Goal: Information Seeking & Learning: Learn about a topic

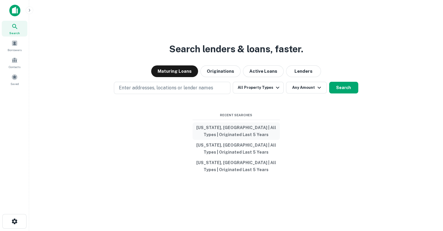
click at [232, 129] on button "Georgia, USA | All Types | Originated Last 5 Years" at bounding box center [236, 130] width 87 height 17
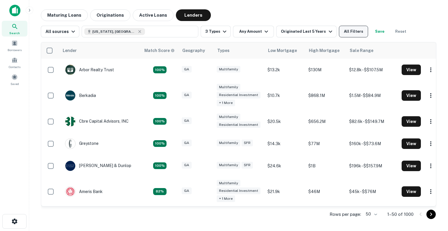
click at [345, 31] on button "All Filters" at bounding box center [353, 32] width 29 height 12
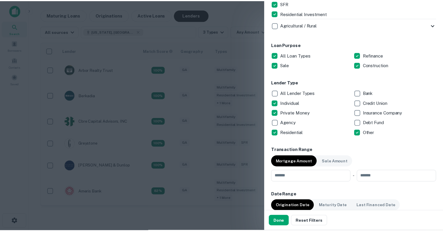
scroll to position [291, 0]
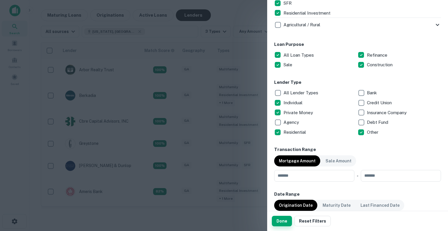
click at [282, 217] on button "Done" at bounding box center [282, 220] width 20 height 10
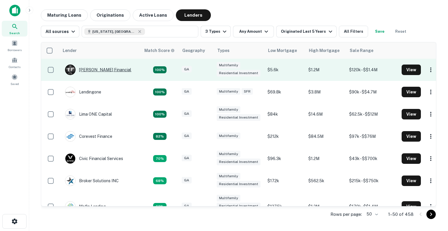
click at [105, 66] on div "E F Everett Financial" at bounding box center [98, 69] width 66 height 10
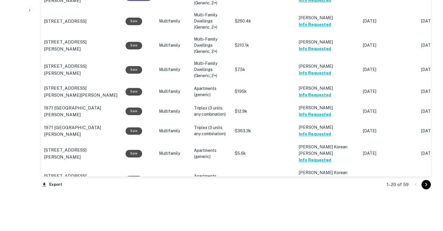
scroll to position [567, 0]
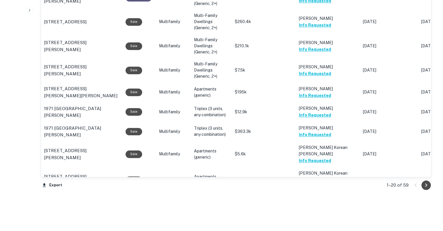
click at [426, 182] on icon "Go to next page" at bounding box center [426, 184] width 7 height 7
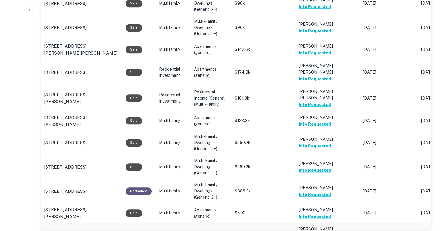
scroll to position [589, 0]
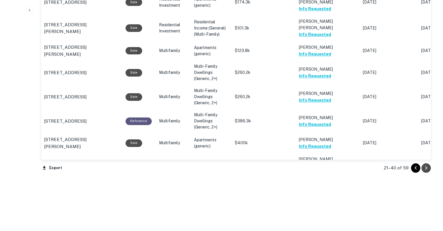
click at [427, 167] on icon "Go to next page" at bounding box center [426, 167] width 7 height 7
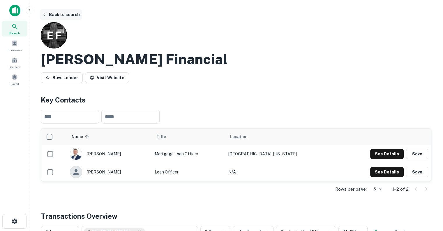
click at [61, 12] on button "Back to search" at bounding box center [61, 14] width 43 height 10
click at [53, 12] on button "Back to search" at bounding box center [61, 14] width 43 height 10
click at [63, 11] on button "Back to search" at bounding box center [61, 14] width 43 height 10
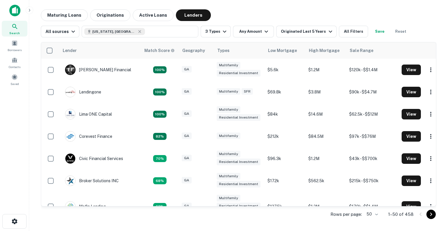
click at [376, 212] on body "Search Borrowers Contacts Saved Maturing Loans Originations Active Loans Lender…" at bounding box center [224, 115] width 448 height 231
click at [373, 204] on li "200" at bounding box center [373, 208] width 20 height 10
type input "***"
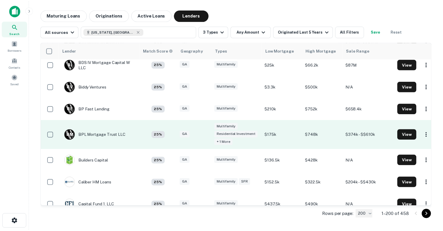
scroll to position [978, 0]
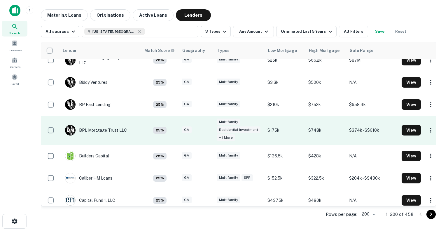
click at [96, 131] on div "B M BPL Mortgage Trust LLC" at bounding box center [96, 130] width 62 height 10
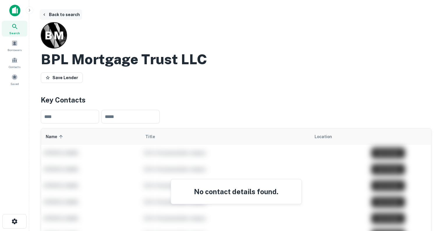
click at [53, 16] on button "Back to search" at bounding box center [61, 14] width 43 height 10
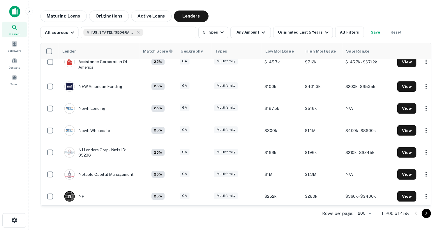
scroll to position [2881, 0]
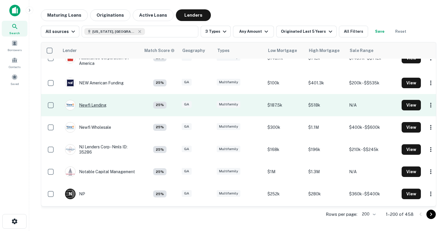
click at [98, 100] on div "Newfi Lending" at bounding box center [85, 105] width 41 height 10
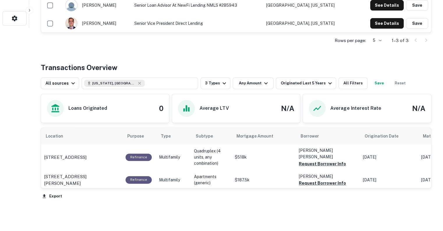
scroll to position [211, 0]
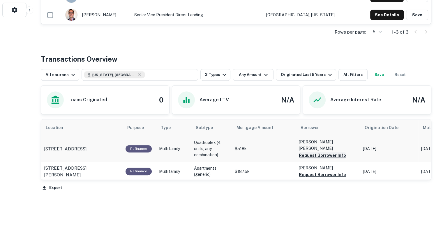
click at [320, 152] on button "Request Borrower Info" at bounding box center [322, 155] width 47 height 7
click at [310, 172] on button "Request Borrower Info" at bounding box center [322, 174] width 47 height 7
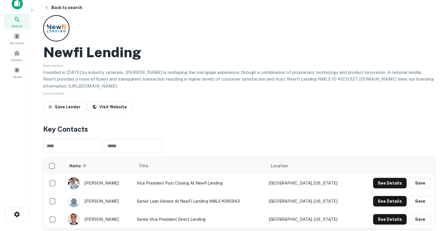
scroll to position [0, 0]
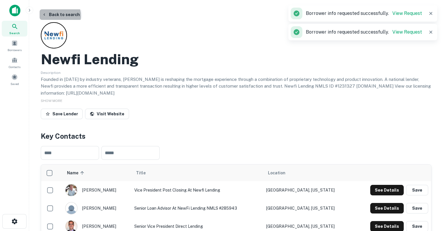
click at [59, 16] on button "Back to search" at bounding box center [61, 14] width 43 height 10
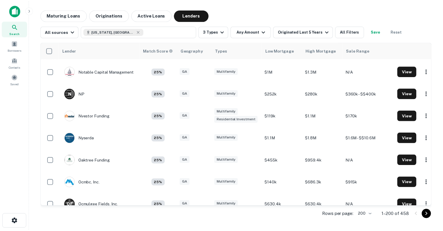
scroll to position [2990, 0]
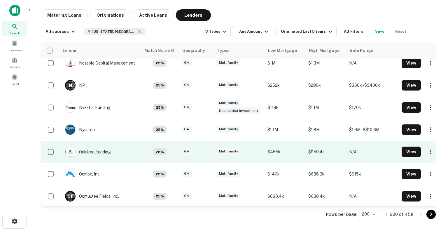
click at [86, 146] on div "Oaktree Funding" at bounding box center [88, 151] width 46 height 10
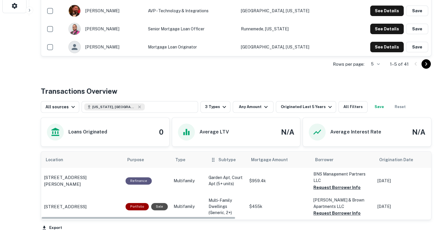
scroll to position [272, 0]
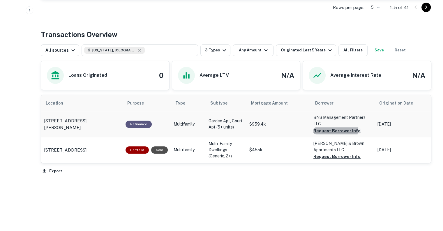
click at [318, 128] on button "Request Borrower Info" at bounding box center [337, 130] width 47 height 7
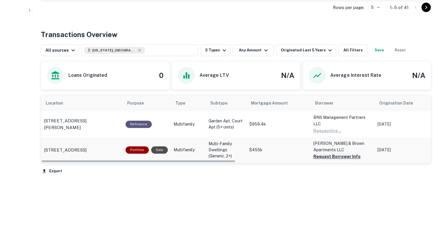
click at [326, 155] on button "Request Borrower Info" at bounding box center [337, 156] width 47 height 7
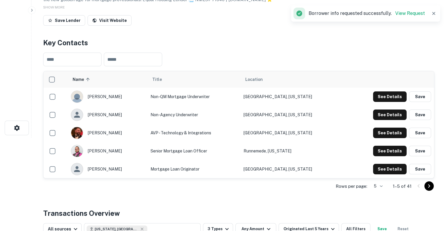
scroll to position [0, 0]
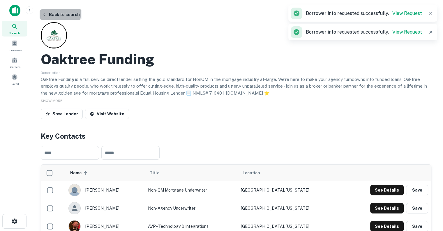
click at [56, 13] on button "Back to search" at bounding box center [61, 14] width 43 height 10
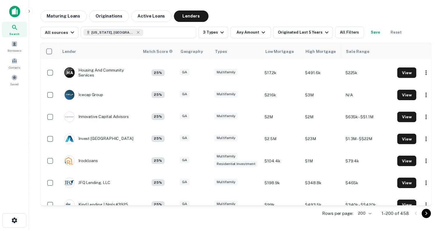
scroll to position [2372, 0]
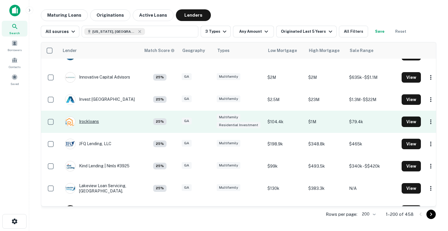
click at [85, 116] on div "Irockloans" at bounding box center [82, 121] width 34 height 10
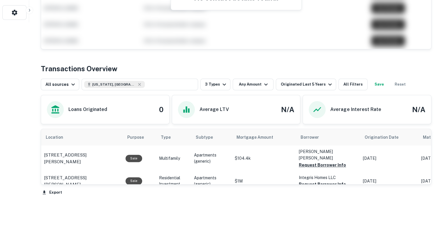
scroll to position [209, 0]
click at [318, 161] on button "Request Borrower Info" at bounding box center [322, 164] width 47 height 7
click at [316, 180] on button "Request Borrower Info" at bounding box center [322, 183] width 47 height 7
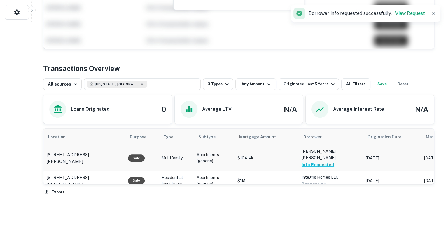
scroll to position [0, 0]
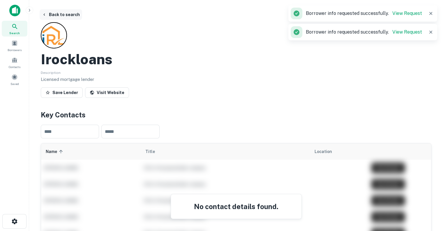
click at [62, 17] on button "Back to search" at bounding box center [61, 14] width 43 height 10
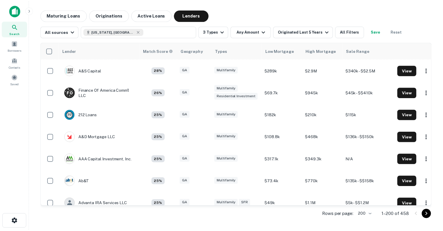
scroll to position [479, 0]
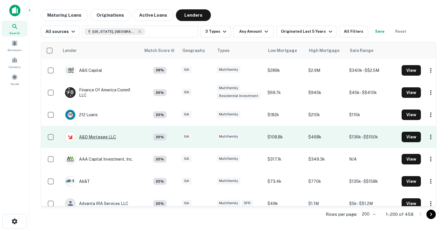
click at [93, 135] on div "A&D Mortgage LLC" at bounding box center [90, 136] width 51 height 10
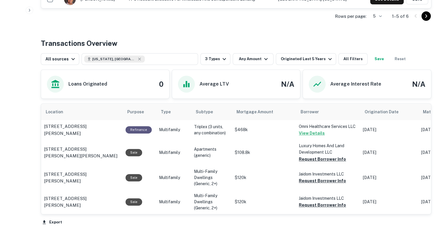
scroll to position [266, 0]
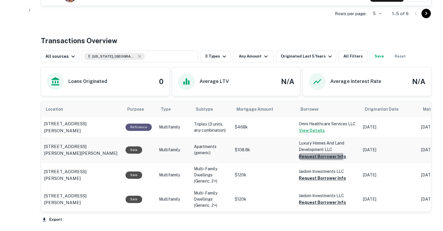
click at [311, 156] on button "Request Borrower Info" at bounding box center [322, 156] width 47 height 7
click at [310, 174] on button "Request Borrower Info" at bounding box center [322, 177] width 47 height 7
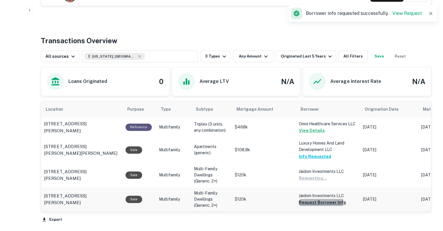
click at [308, 200] on button "Request Borrower Info" at bounding box center [322, 202] width 47 height 7
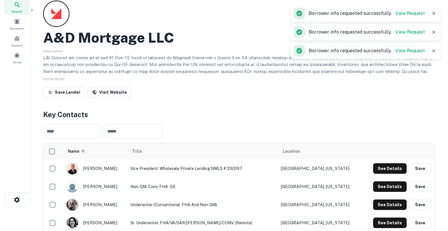
scroll to position [0, 0]
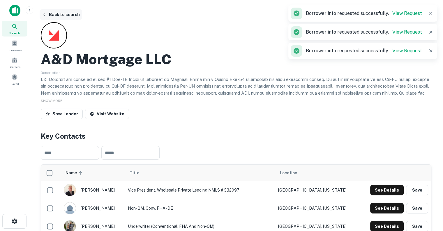
click at [59, 17] on button "Back to search" at bounding box center [61, 14] width 43 height 10
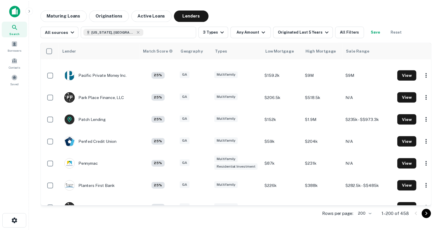
scroll to position [3245, 0]
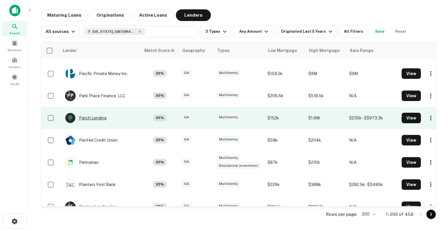
click at [89, 113] on div "Patch Lending" at bounding box center [86, 118] width 42 height 10
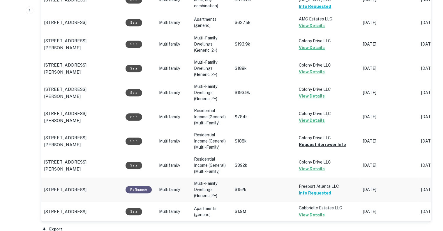
scroll to position [83, 0]
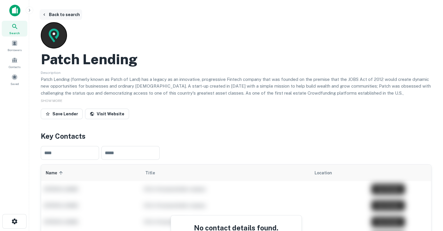
click at [76, 13] on button "Back to search" at bounding box center [61, 14] width 43 height 10
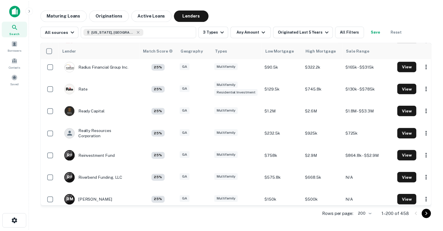
scroll to position [3520, 0]
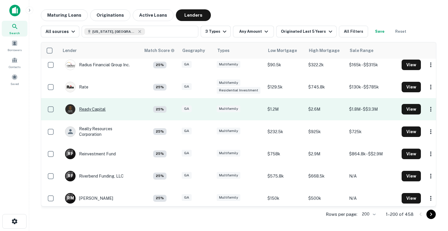
click at [92, 104] on div "Ready Capital" at bounding box center [85, 109] width 41 height 10
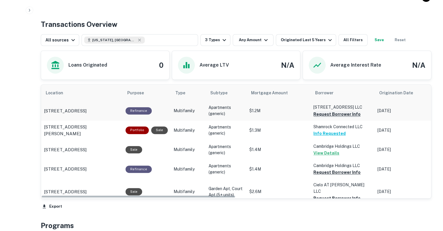
scroll to position [283, 0]
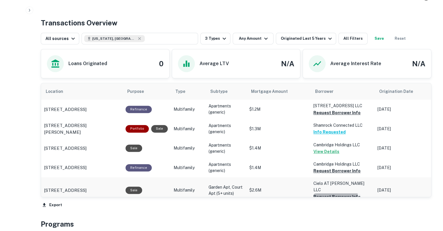
click at [332, 193] on button "Request Borrower Info" at bounding box center [337, 196] width 47 height 7
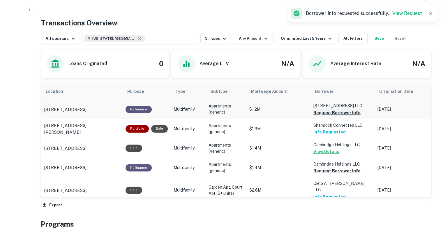
click at [321, 112] on button "Request Borrower Info" at bounding box center [337, 112] width 47 height 7
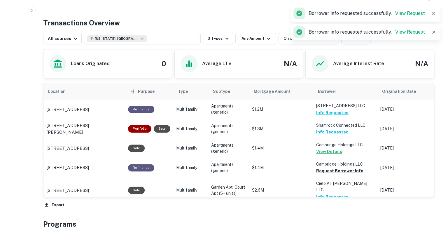
scroll to position [0, 0]
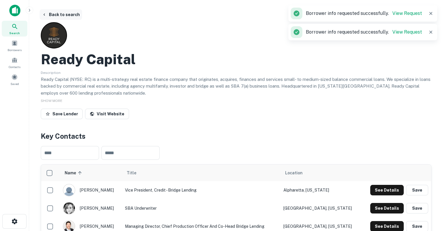
click at [66, 15] on button "Back to search" at bounding box center [61, 14] width 43 height 10
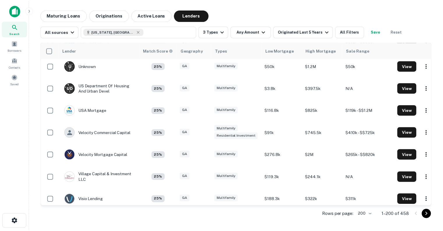
scroll to position [4258, 0]
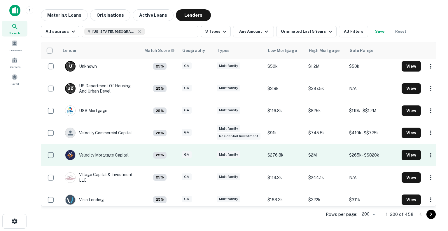
click at [106, 150] on div "Velocity Mortgage Capital" at bounding box center [97, 155] width 64 height 10
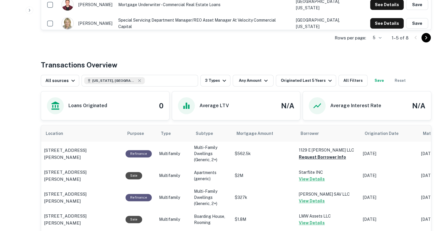
scroll to position [242, 0]
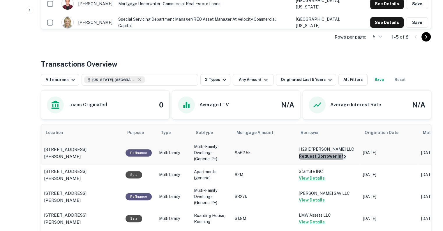
click at [320, 155] on button "Request Borrower Info" at bounding box center [322, 155] width 47 height 7
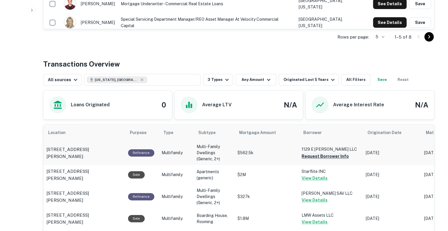
scroll to position [0, 0]
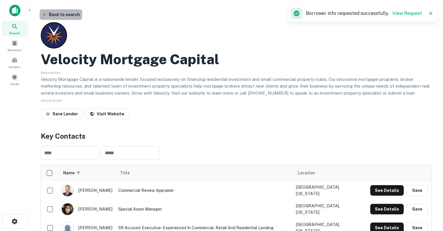
click at [60, 12] on button "Back to search" at bounding box center [61, 14] width 43 height 10
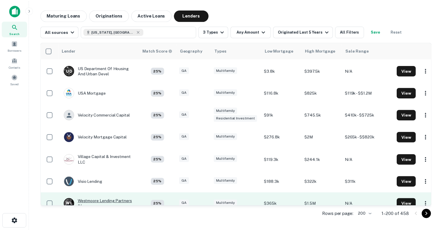
scroll to position [4305, 1]
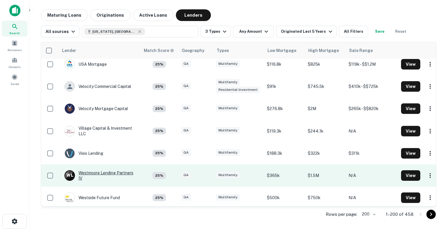
click at [95, 170] on div "[PERSON_NAME] Lending Partners IV" at bounding box center [99, 175] width 70 height 10
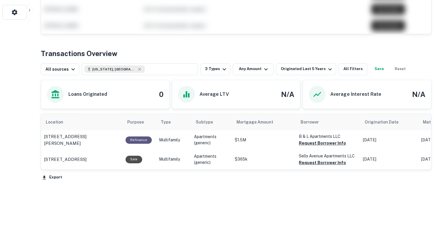
scroll to position [215, 0]
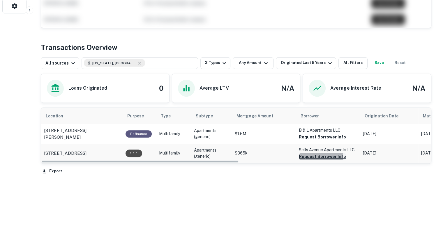
click at [304, 157] on button "Request Borrower Info" at bounding box center [322, 156] width 47 height 7
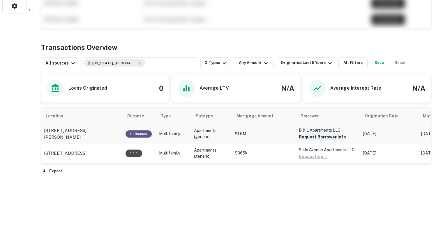
click at [309, 134] on button "Request Borrower Info" at bounding box center [322, 136] width 47 height 7
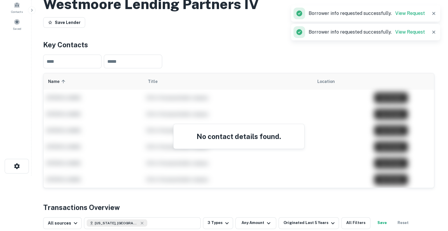
scroll to position [0, 0]
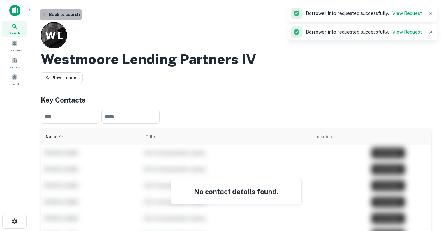
click at [65, 11] on button "Back to search" at bounding box center [61, 14] width 43 height 10
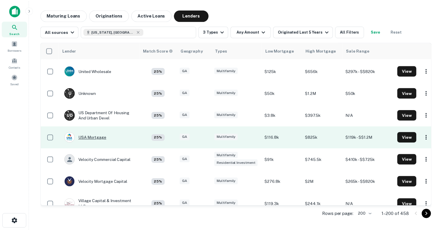
scroll to position [4231, 0]
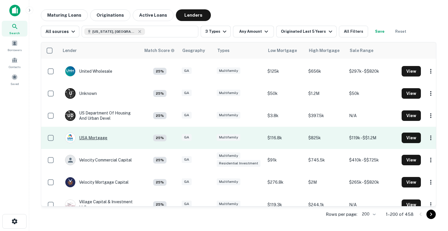
click at [87, 132] on div "USA Mortgage" at bounding box center [86, 137] width 42 height 10
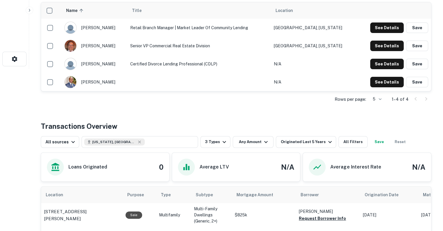
scroll to position [300, 0]
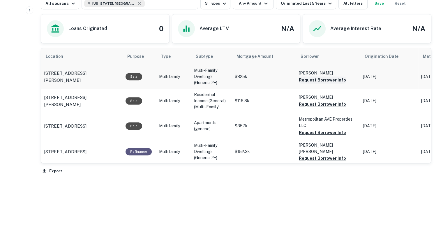
click at [302, 78] on button "Request Borrower Info" at bounding box center [322, 79] width 47 height 7
click at [307, 99] on p "Grabowski Jael L" at bounding box center [328, 97] width 58 height 6
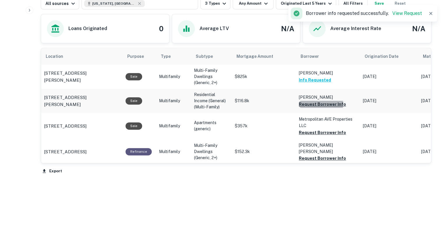
click at [307, 103] on button "Request Borrower Info" at bounding box center [322, 104] width 47 height 7
click at [303, 130] on button "Request Borrower Info" at bounding box center [322, 132] width 47 height 7
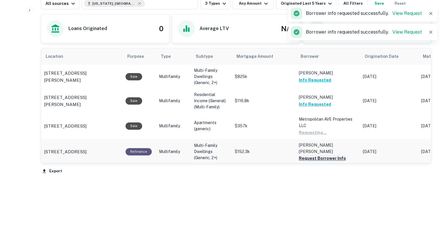
click at [307, 155] on button "Request Borrower Info" at bounding box center [322, 158] width 47 height 7
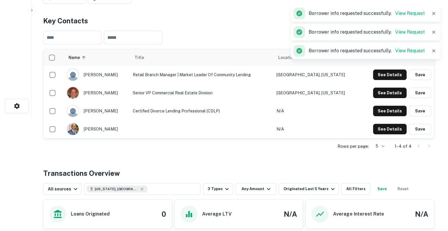
scroll to position [0, 0]
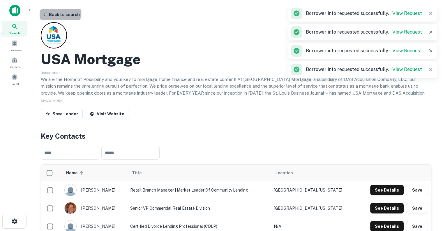
click at [48, 13] on button "Back to search" at bounding box center [61, 14] width 43 height 10
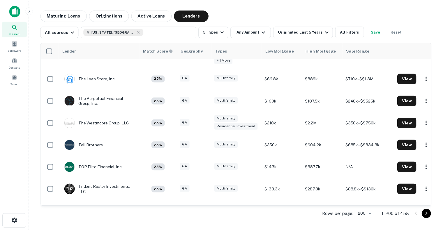
scroll to position [3953, 0]
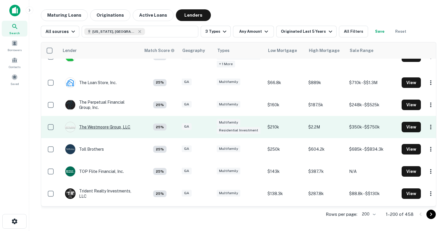
click at [97, 122] on div "The Westmoore Group, LLC" at bounding box center [97, 127] width 65 height 10
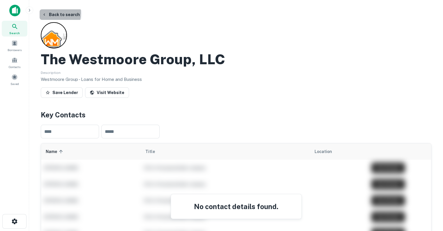
click at [48, 13] on button "Back to search" at bounding box center [61, 14] width 43 height 10
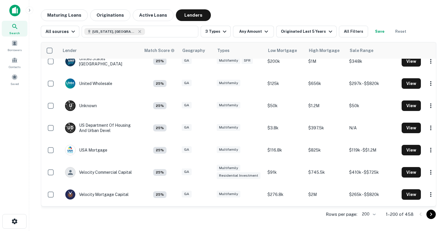
scroll to position [4327, 0]
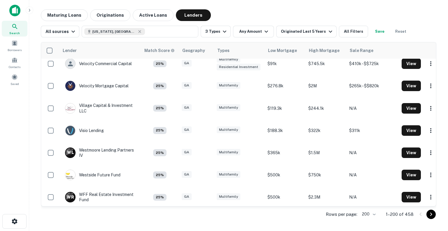
click at [409, 213] on p "1–200 of 458" at bounding box center [400, 213] width 28 height 7
click at [369, 213] on body "Search Borrowers Contacts Saved Maturing Loans Originations Active Loans Lender…" at bounding box center [224, 115] width 448 height 231
click at [370, 217] on li "1000" at bounding box center [369, 218] width 20 height 10
type input "****"
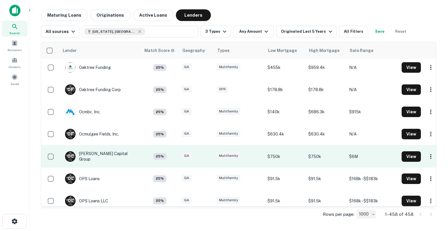
scroll to position [7289, 0]
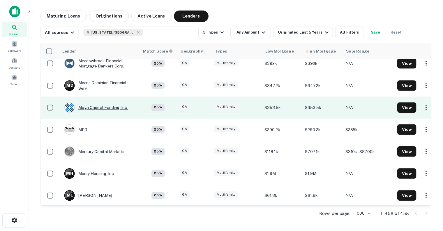
scroll to position [6258, 0]
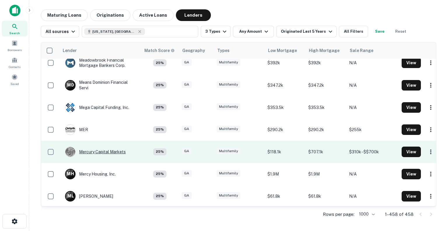
click at [94, 146] on div "Mercury Capital Markets" at bounding box center [95, 151] width 61 height 10
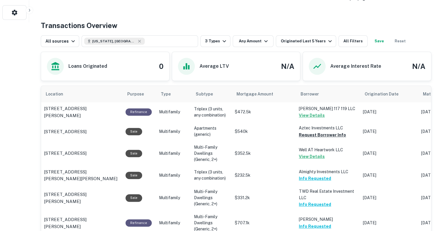
scroll to position [209, 0]
click at [319, 134] on button "Request Borrower Info" at bounding box center [322, 134] width 47 height 7
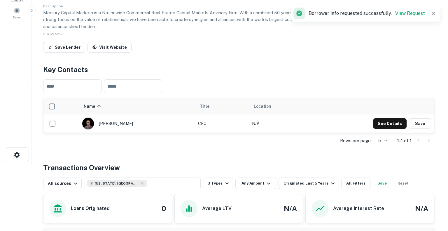
scroll to position [0, 0]
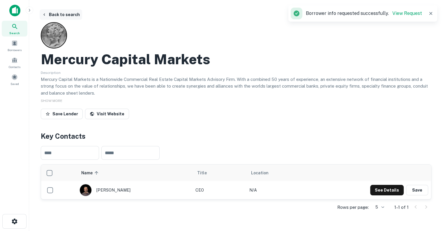
click at [45, 12] on button "Back to search" at bounding box center [61, 14] width 43 height 10
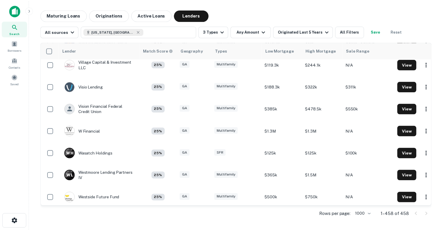
scroll to position [10050, 0]
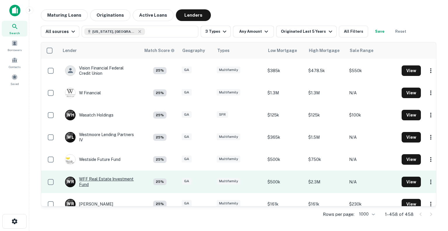
click at [121, 176] on div "W R WFF Real Estate Investment Fund" at bounding box center [100, 181] width 70 height 10
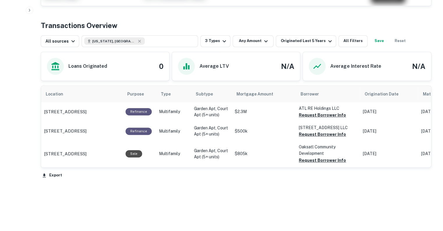
scroll to position [241, 0]
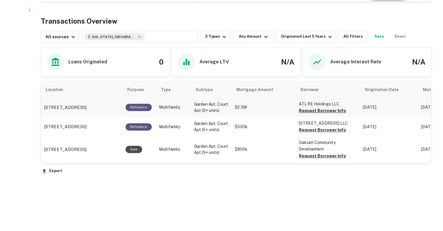
click at [311, 109] on button "Request Borrower Info" at bounding box center [322, 110] width 47 height 7
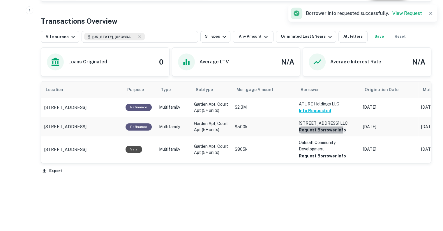
click at [310, 129] on button "Request Borrower Info" at bounding box center [322, 129] width 47 height 7
click at [310, 156] on button "Request Borrower Info" at bounding box center [322, 155] width 47 height 7
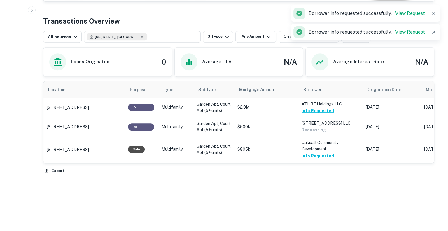
scroll to position [0, 0]
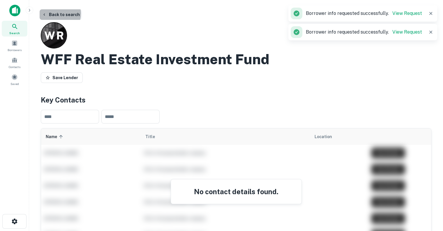
click at [57, 14] on button "Back to search" at bounding box center [61, 14] width 43 height 10
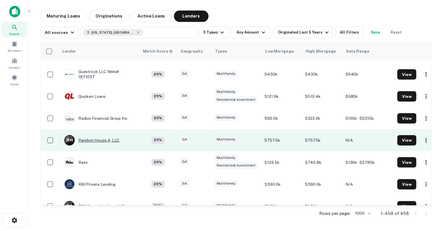
scroll to position [8202, 0]
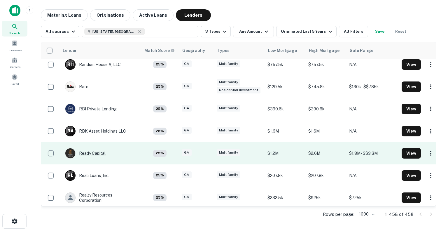
click at [94, 148] on div "Ready Capital" at bounding box center [85, 153] width 41 height 10
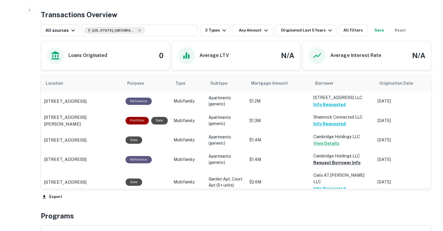
scroll to position [50, 0]
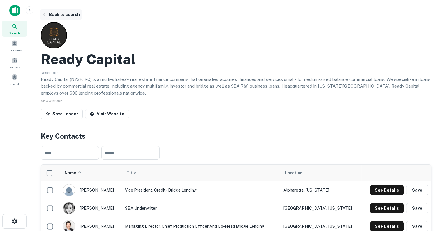
click at [54, 13] on button "Back to search" at bounding box center [61, 14] width 43 height 10
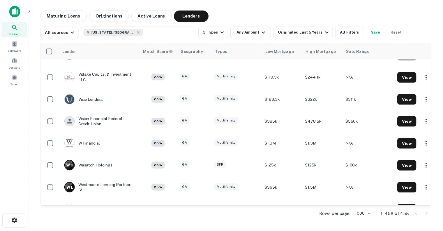
scroll to position [9999, 0]
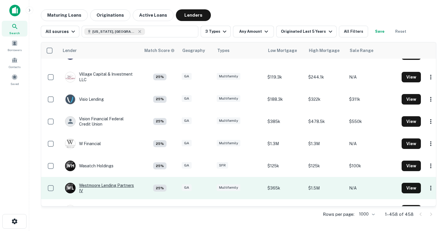
click at [127, 183] on div "[PERSON_NAME] Lending Partners IV" at bounding box center [100, 188] width 70 height 10
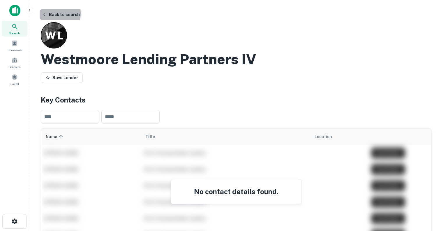
click at [46, 13] on icon "button" at bounding box center [44, 14] width 5 height 5
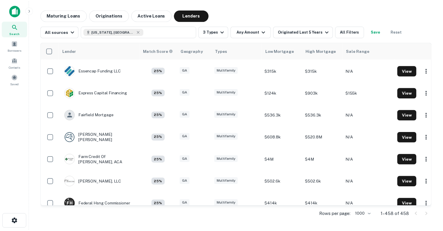
scroll to position [3457, 0]
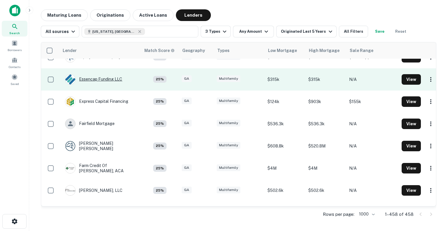
click at [101, 74] on div "Essencap Funding LLC" at bounding box center [93, 79] width 57 height 10
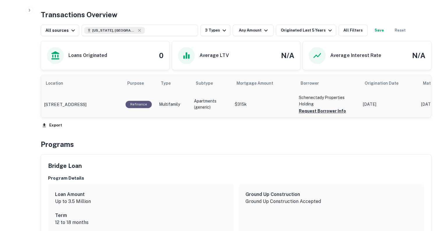
scroll to position [292, 0]
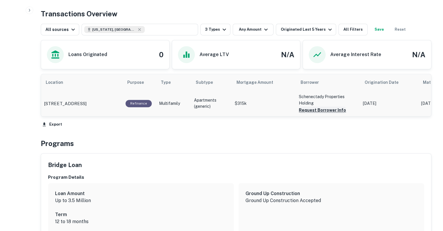
click at [318, 108] on button "Request Borrower Info" at bounding box center [322, 109] width 47 height 7
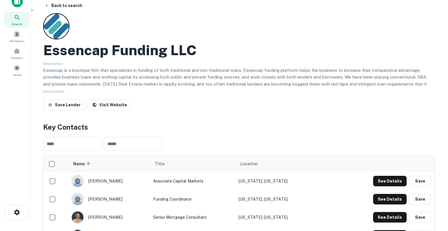
scroll to position [0, 0]
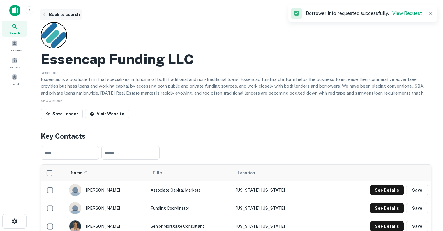
click at [69, 15] on button "Back to search" at bounding box center [61, 14] width 43 height 10
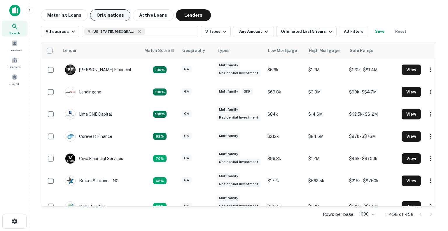
click at [97, 15] on button "Originations" at bounding box center [110, 15] width 40 height 12
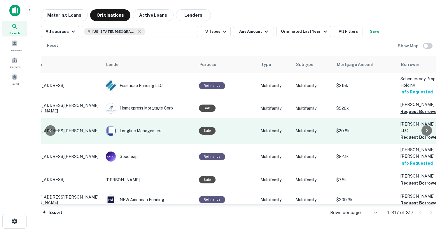
scroll to position [0, 35]
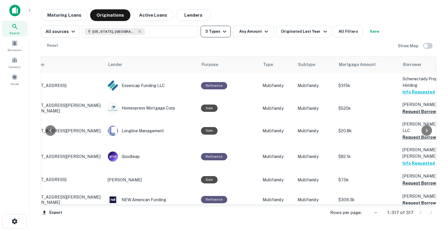
click at [224, 32] on icon "button" at bounding box center [224, 31] width 7 height 7
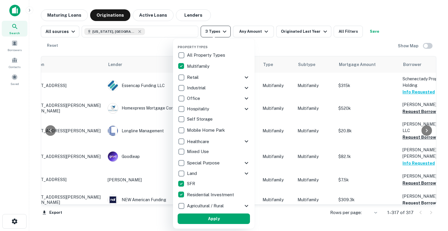
click at [224, 32] on div at bounding box center [224, 115] width 448 height 231
click at [297, 31] on div at bounding box center [224, 115] width 448 height 231
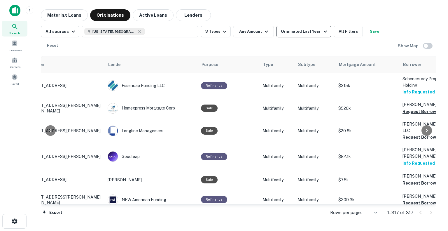
click at [322, 31] on icon "button" at bounding box center [325, 31] width 7 height 7
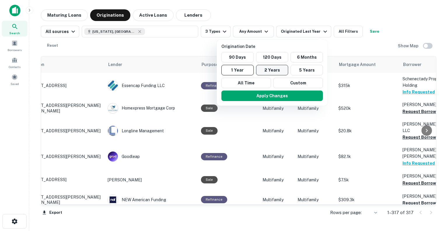
scroll to position [0, 0]
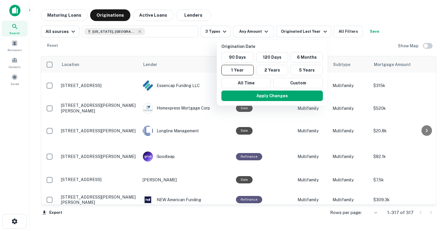
click at [183, 45] on div at bounding box center [224, 115] width 448 height 231
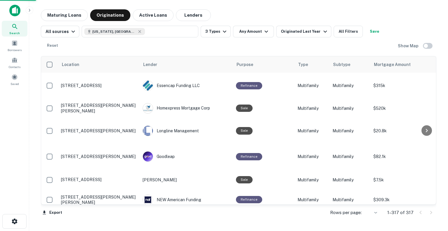
drag, startPoint x: 351, startPoint y: 45, endPoint x: 293, endPoint y: 74, distance: 65.1
click at [351, 45] on div at bounding box center [224, 115] width 448 height 231
click at [343, 32] on div at bounding box center [224, 115] width 448 height 231
click at [305, 49] on button "6 Months" at bounding box center [312, 50] width 24 height 6
click at [331, 31] on icon "button" at bounding box center [334, 31] width 7 height 7
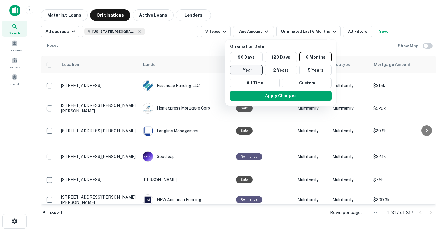
click at [255, 70] on button "1 Year" at bounding box center [246, 70] width 32 height 10
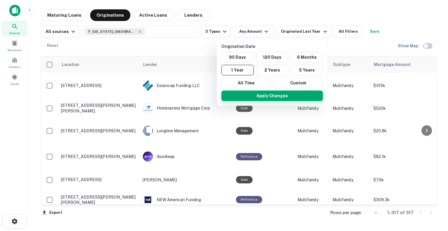
click at [275, 96] on button "Apply Changes" at bounding box center [271, 95] width 101 height 10
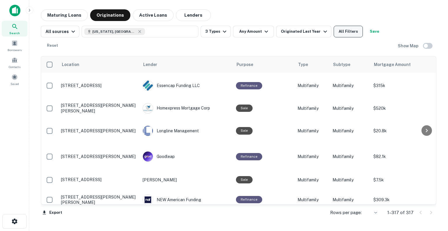
click at [341, 35] on button "All Filters" at bounding box center [348, 32] width 29 height 12
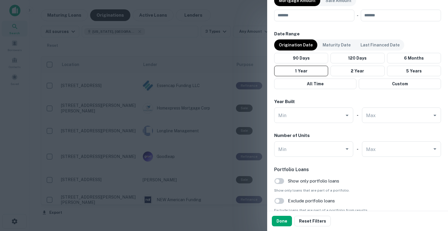
scroll to position [553, 0]
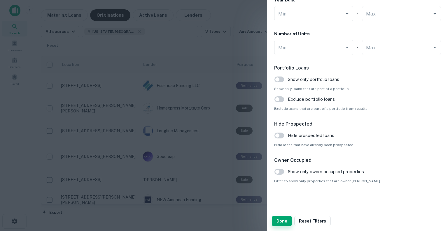
click at [279, 218] on button "Done" at bounding box center [282, 220] width 20 height 10
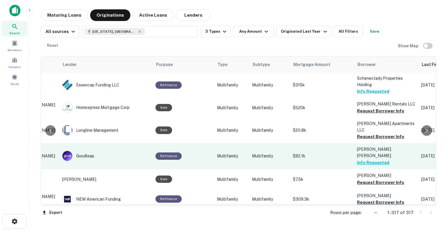
scroll to position [1, 80]
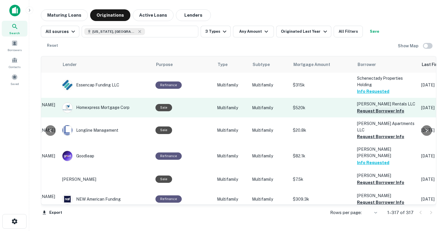
click at [366, 111] on button "Request Borrower Info" at bounding box center [380, 110] width 47 height 7
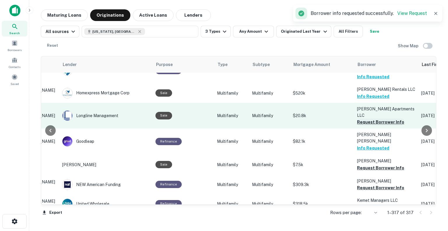
scroll to position [31, 80]
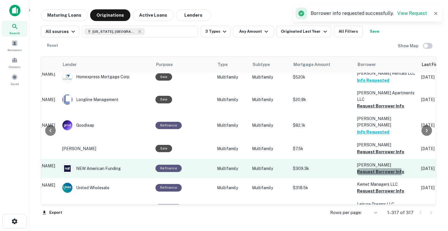
click at [362, 168] on button "Request Borrower Info" at bounding box center [380, 171] width 47 height 7
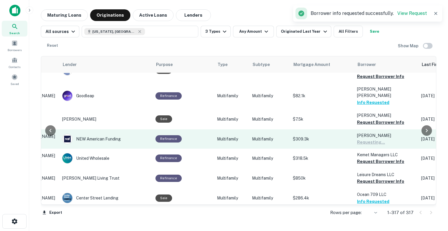
scroll to position [65, 80]
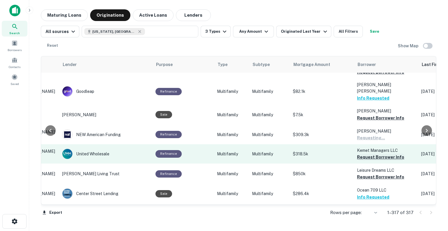
click at [369, 153] on button "Request Borrower Info" at bounding box center [380, 156] width 47 height 7
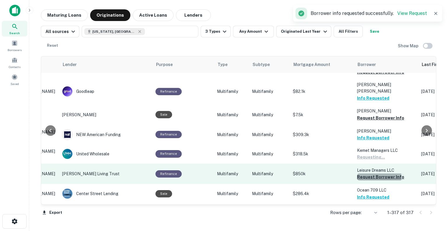
click at [369, 173] on button "Request Borrower Info" at bounding box center [380, 176] width 47 height 7
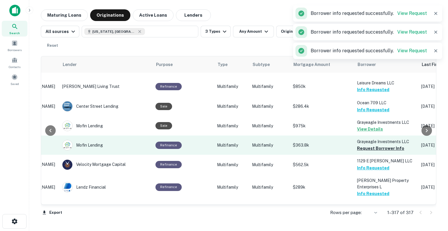
scroll to position [164, 80]
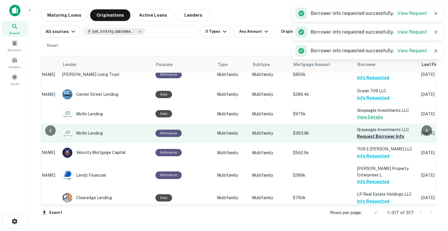
click at [365, 133] on button "Request Borrower Info" at bounding box center [380, 136] width 47 height 7
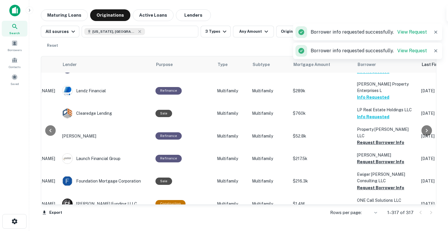
scroll to position [249, 80]
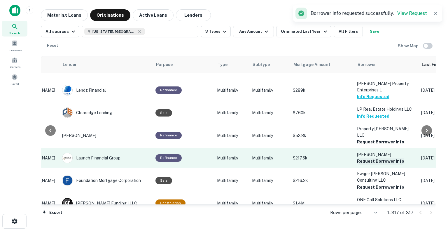
click at [370, 157] on button "Request Borrower Info" at bounding box center [380, 160] width 47 height 7
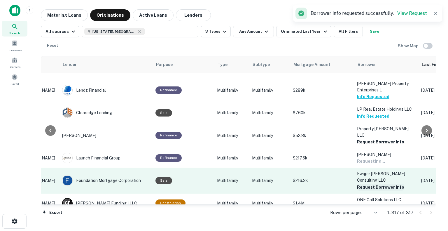
click at [369, 183] on button "Request Borrower Info" at bounding box center [380, 186] width 47 height 7
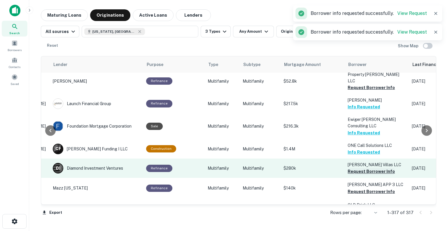
scroll to position [303, 90]
click at [371, 168] on button "Request Borrower Info" at bounding box center [371, 171] width 47 height 7
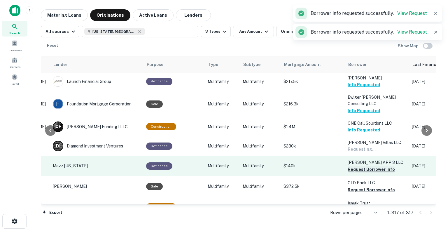
scroll to position [327, 90]
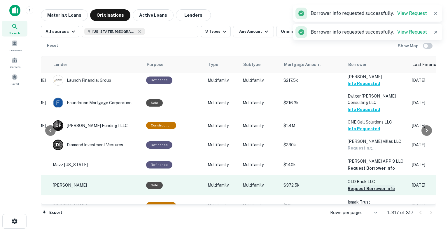
click at [364, 185] on button "Request Borrower Info" at bounding box center [371, 188] width 47 height 7
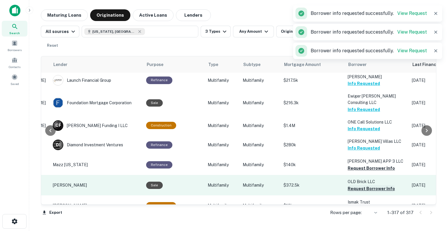
scroll to position [375, 90]
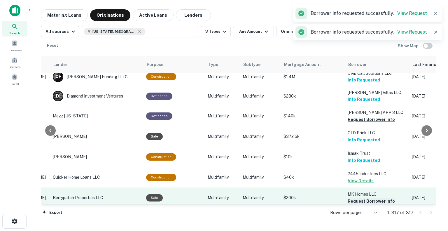
click at [371, 197] on button "Request Borrower Info" at bounding box center [371, 200] width 47 height 7
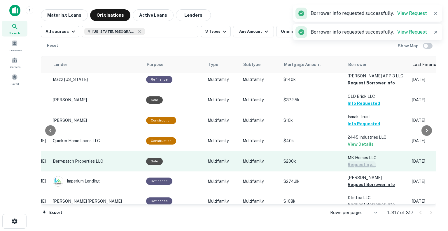
scroll to position [412, 90]
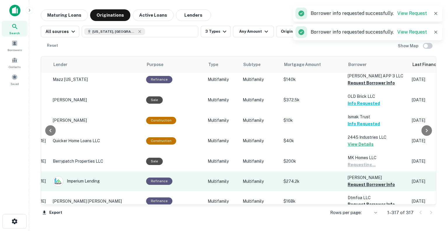
click at [359, 181] on button "Request Borrower Info" at bounding box center [371, 184] width 47 height 7
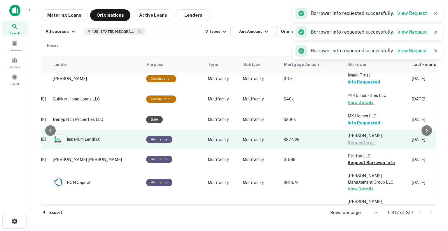
scroll to position [455, 90]
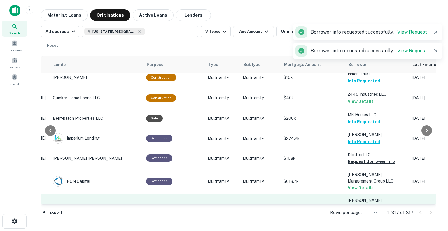
click at [357, 210] on button "Request Borrower Info" at bounding box center [371, 213] width 47 height 7
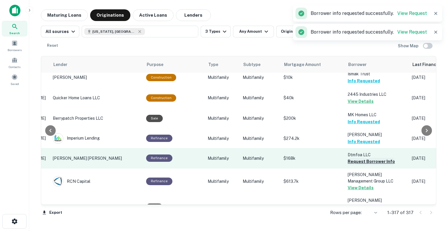
click at [357, 158] on button "Request Borrower Info" at bounding box center [371, 161] width 47 height 7
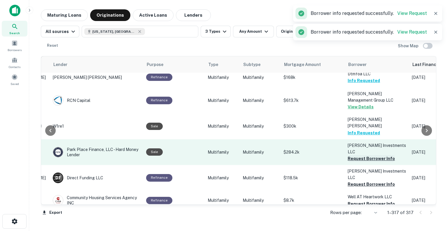
scroll to position [545, 90]
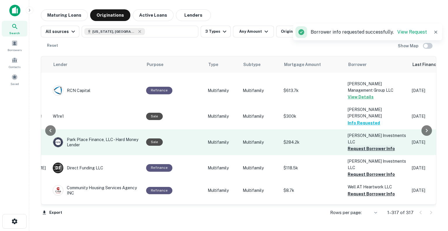
click at [357, 145] on button "Request Borrower Info" at bounding box center [371, 148] width 47 height 7
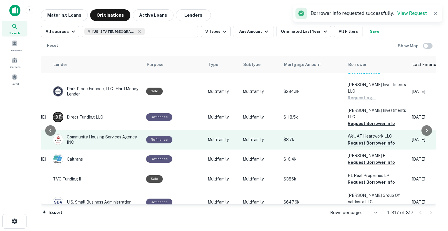
scroll to position [597, 90]
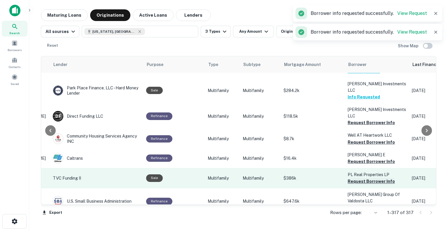
click at [362, 178] on button "Request Borrower Info" at bounding box center [371, 181] width 47 height 7
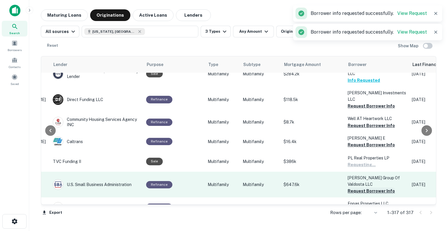
click at [359, 187] on button "Request Borrower Info" at bounding box center [371, 190] width 47 height 7
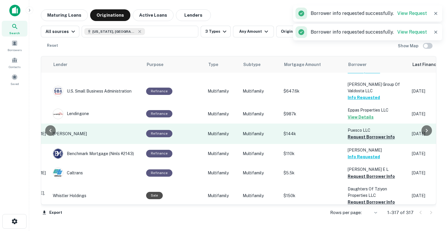
scroll to position [711, 90]
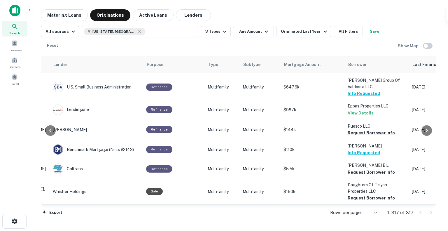
click at [357, 214] on button "Request Borrower Info" at bounding box center [371, 217] width 47 height 7
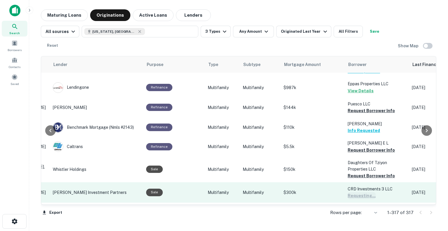
scroll to position [736, 90]
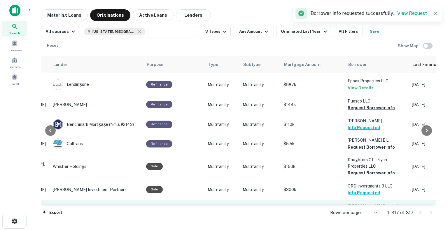
click at [361, 215] on button "Request Borrower Info" at bounding box center [371, 218] width 47 height 7
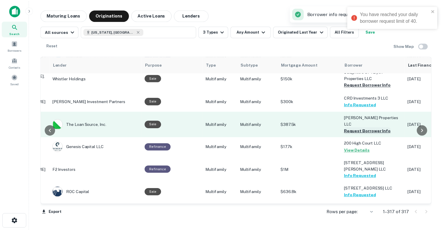
scroll to position [824, 90]
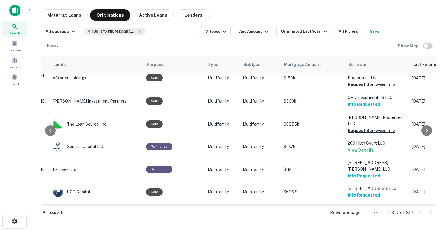
click at [14, 14] on img at bounding box center [14, 11] width 11 height 12
